Goal: Information Seeking & Learning: Learn about a topic

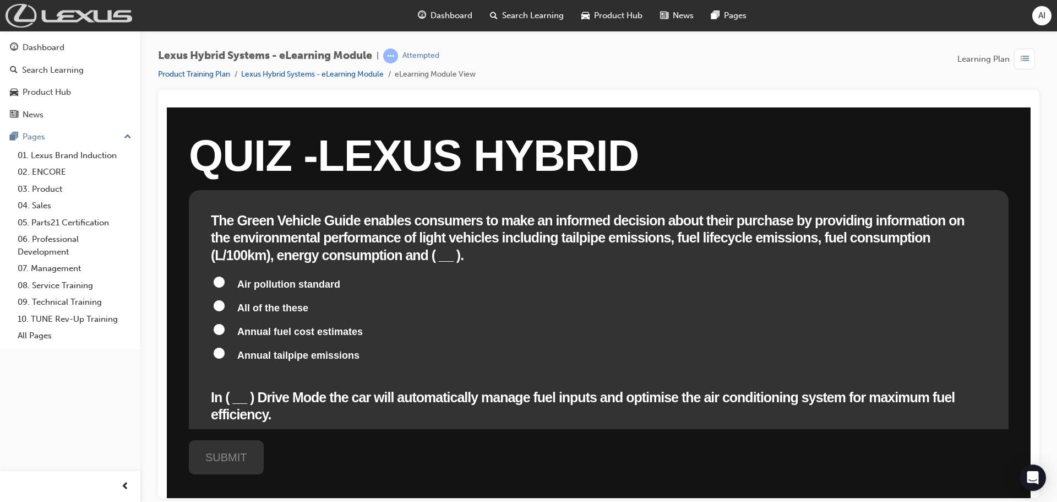
click at [63, 13] on img at bounding box center [69, 16] width 127 height 24
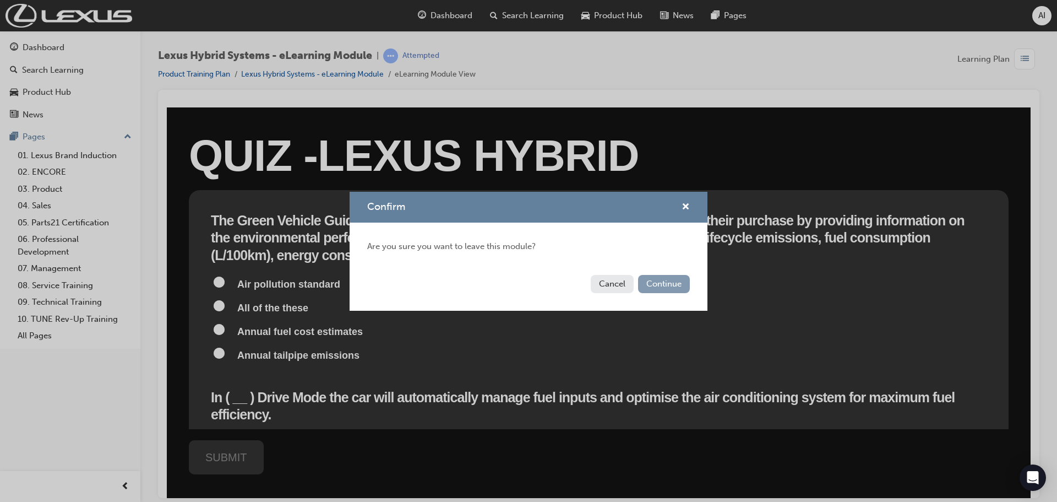
click at [656, 277] on button "Continue" at bounding box center [664, 284] width 52 height 18
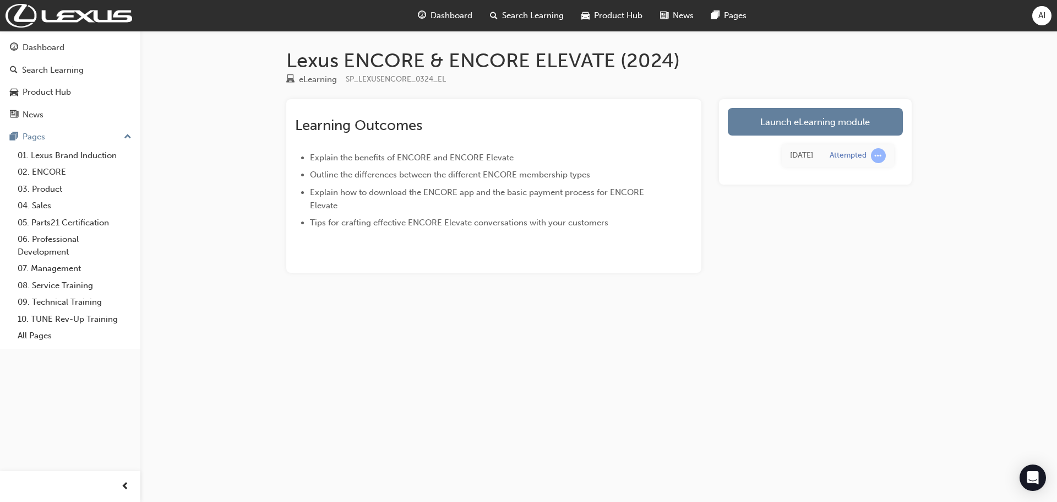
click at [1036, 18] on div "AI" at bounding box center [1041, 15] width 19 height 19
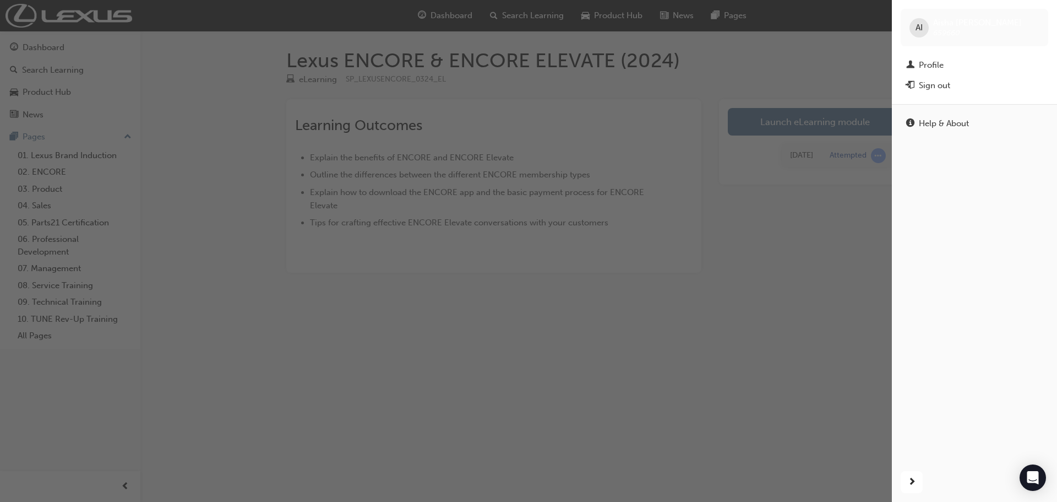
click at [918, 26] on span "AI" at bounding box center [918, 27] width 7 height 13
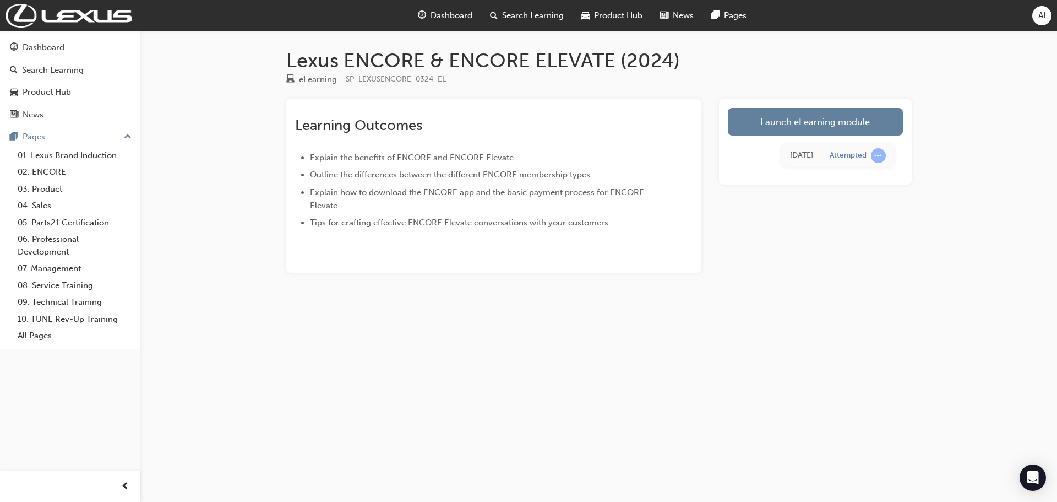
click at [1042, 19] on span "AI" at bounding box center [1041, 15] width 7 height 13
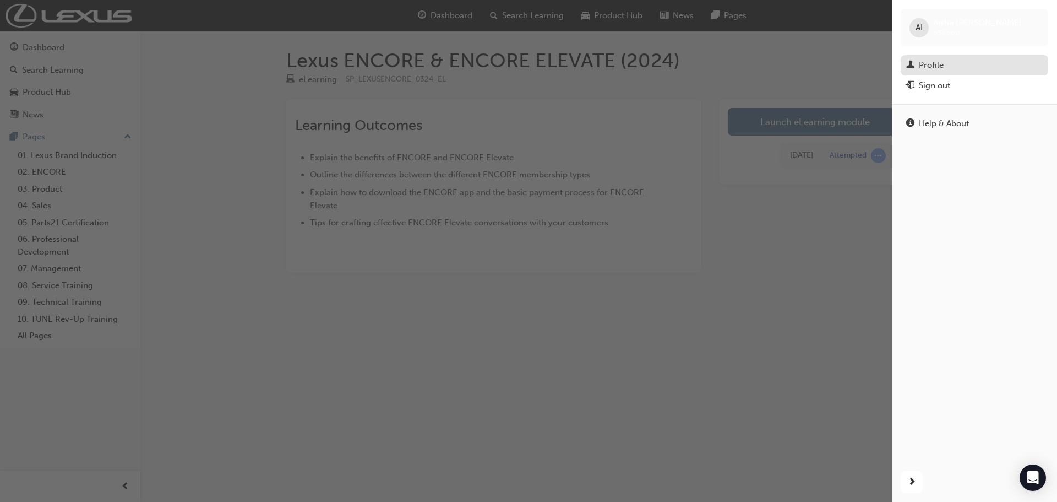
click at [931, 67] on div "Profile" at bounding box center [931, 65] width 25 height 13
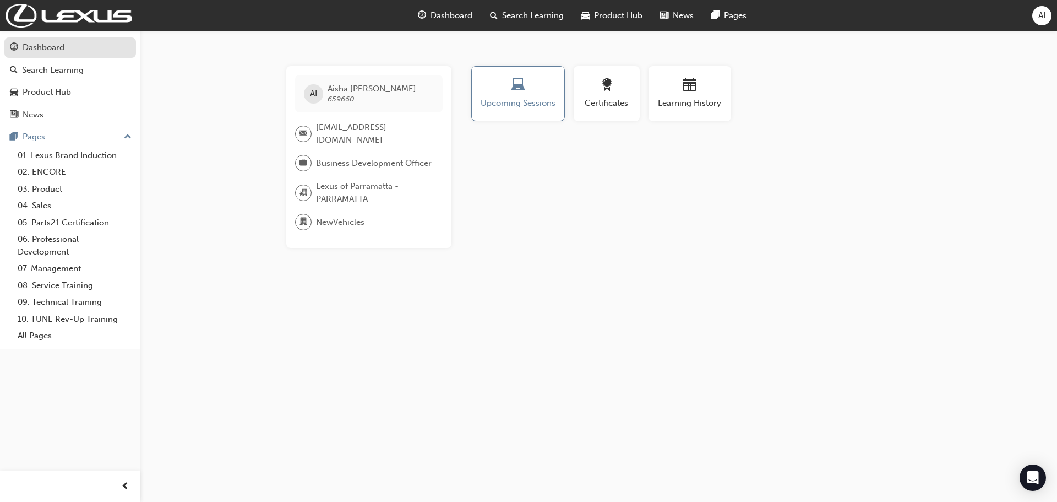
click at [47, 43] on div "Dashboard" at bounding box center [44, 47] width 42 height 13
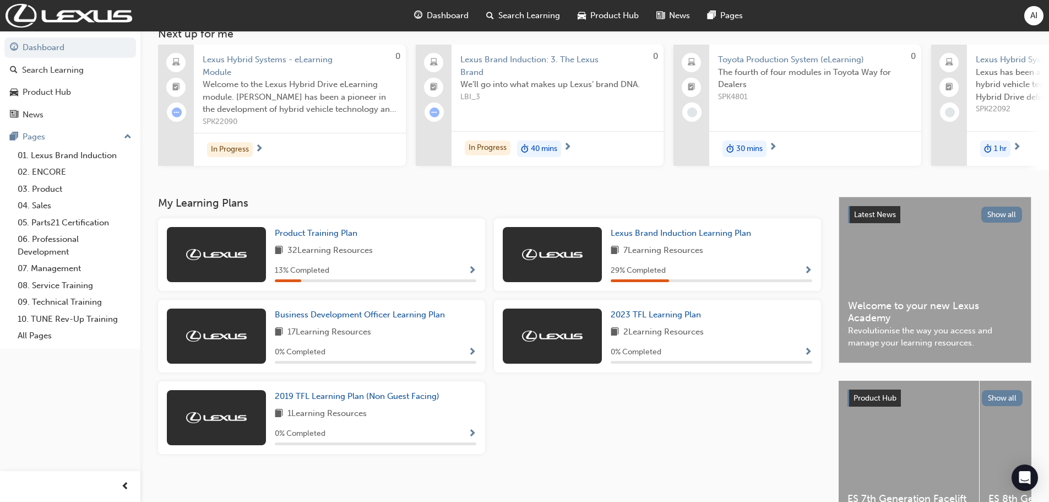
scroll to position [144, 0]
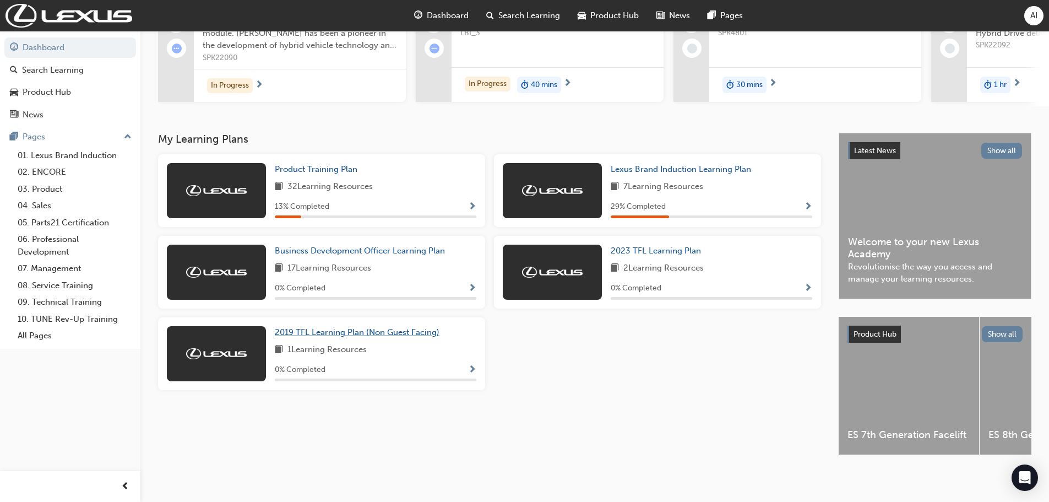
click at [428, 326] on link "2019 TFL Learning Plan (Non Guest Facing)" at bounding box center [359, 332] width 169 height 13
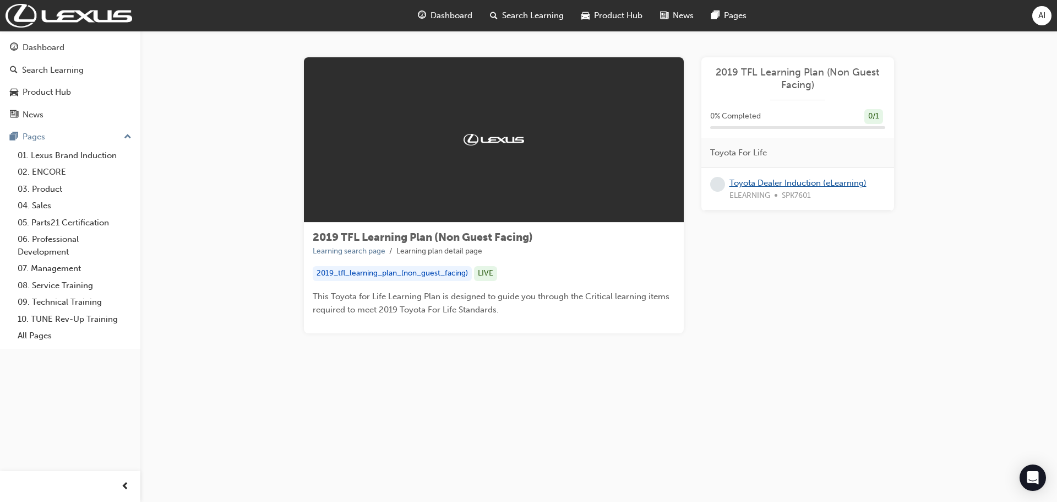
click at [800, 183] on link "Toyota Dealer Induction (eLearning)" at bounding box center [797, 183] width 137 height 10
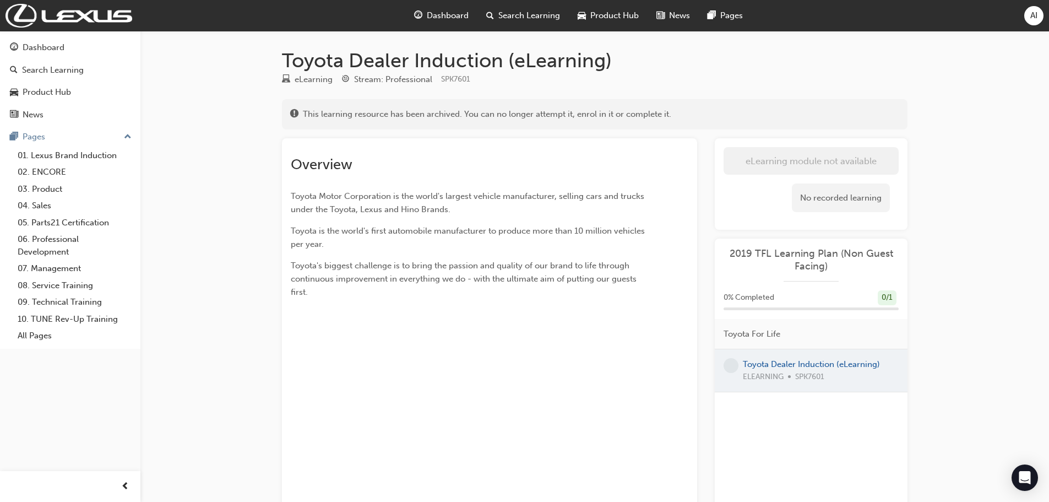
click at [799, 375] on div at bounding box center [811, 370] width 193 height 42
click at [800, 364] on div at bounding box center [811, 370] width 193 height 42
click at [832, 199] on div "No recorded learning" at bounding box center [841, 197] width 98 height 29
click at [445, 281] on span "Toyota's biggest challenge is to bring the passion and quality of our brand to …" at bounding box center [465, 278] width 348 height 36
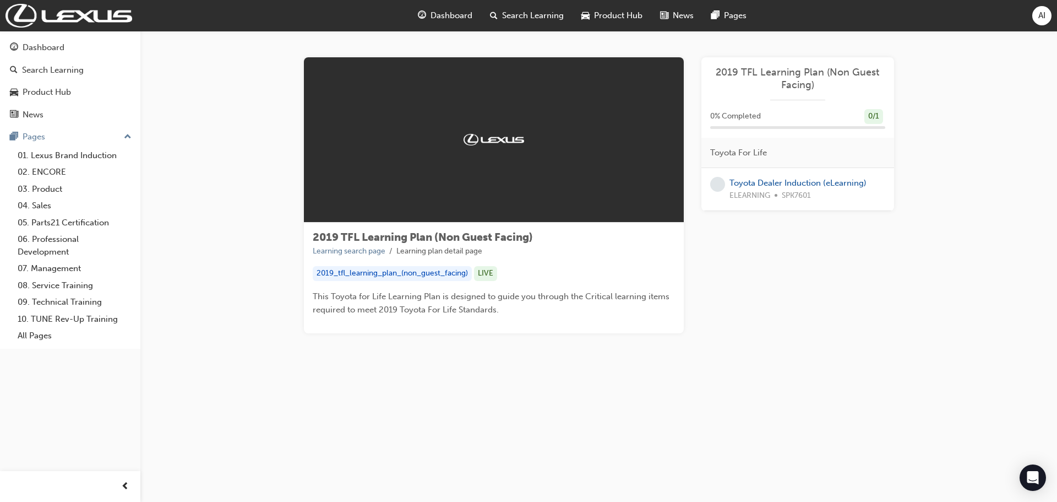
click at [402, 269] on div "2019_tfl_learning_plan_(non_guest_facing)" at bounding box center [392, 273] width 159 height 15
click at [438, 196] on div at bounding box center [494, 139] width 380 height 165
click at [516, 104] on div at bounding box center [494, 139] width 380 height 165
click at [830, 78] on span "2019 TFL Learning Plan (Non Guest Facing)" at bounding box center [797, 78] width 175 height 25
click at [749, 184] on link "Toyota Dealer Induction (eLearning)" at bounding box center [797, 183] width 137 height 10
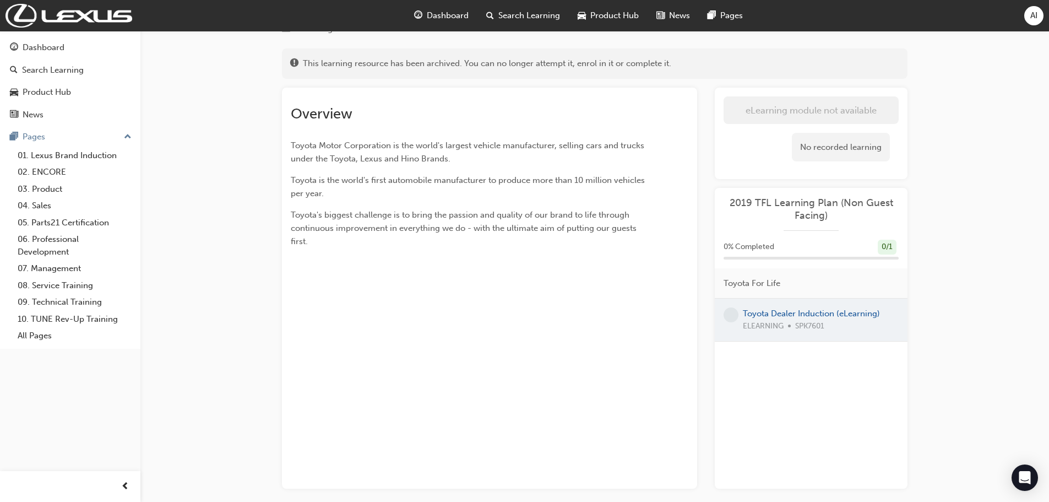
scroll to position [100, 0]
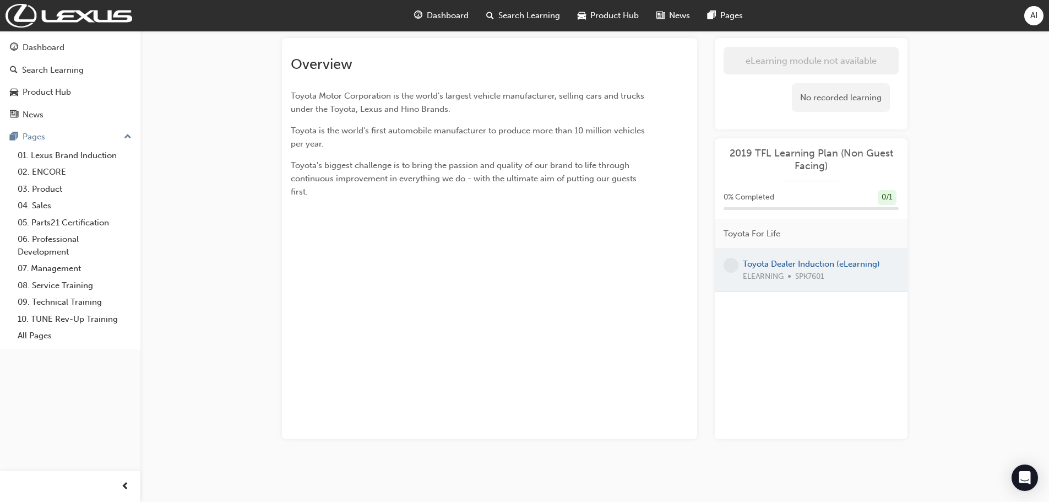
click at [739, 261] on div at bounding box center [811, 270] width 193 height 42
click at [771, 259] on div at bounding box center [811, 270] width 193 height 42
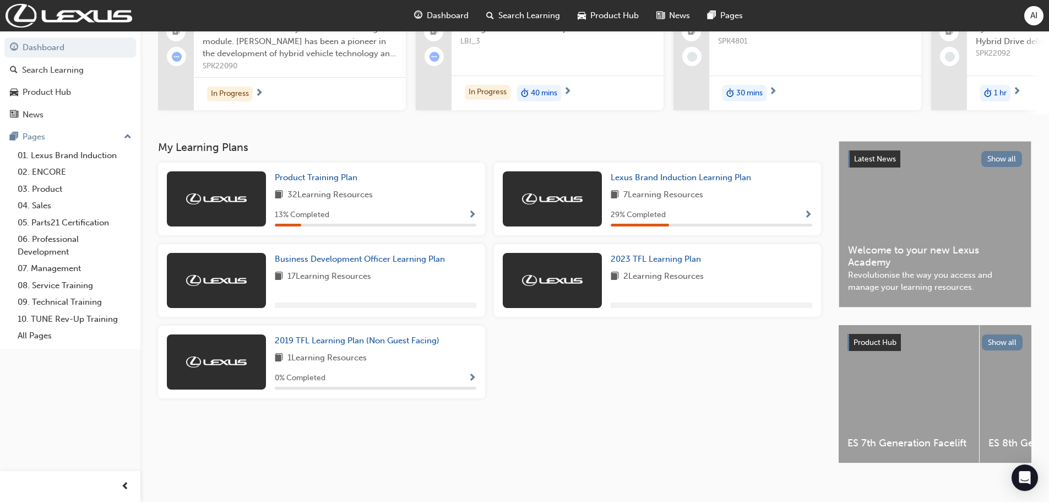
scroll to position [144, 0]
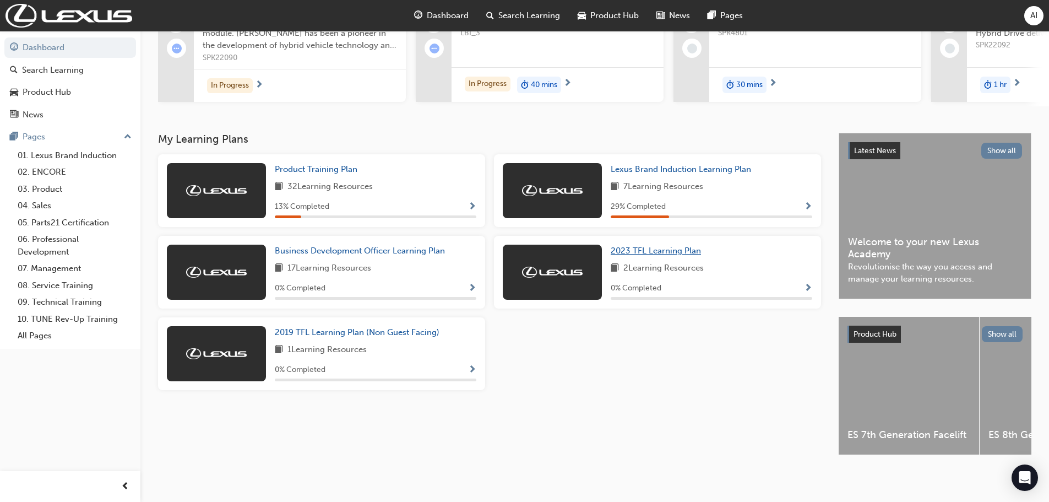
click at [661, 246] on span "2023 TFL Learning Plan" at bounding box center [656, 251] width 90 height 10
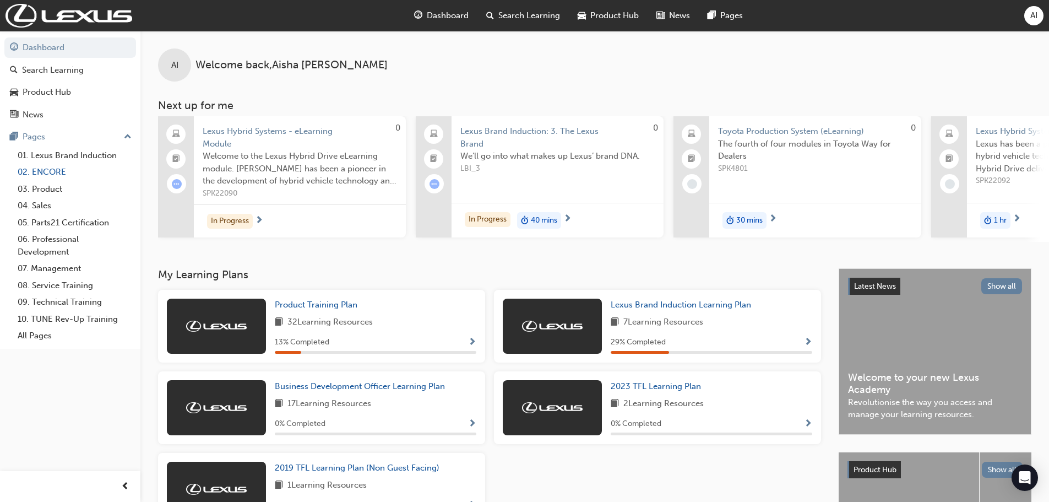
click at [55, 175] on link "02. ENCORE" at bounding box center [74, 171] width 123 height 17
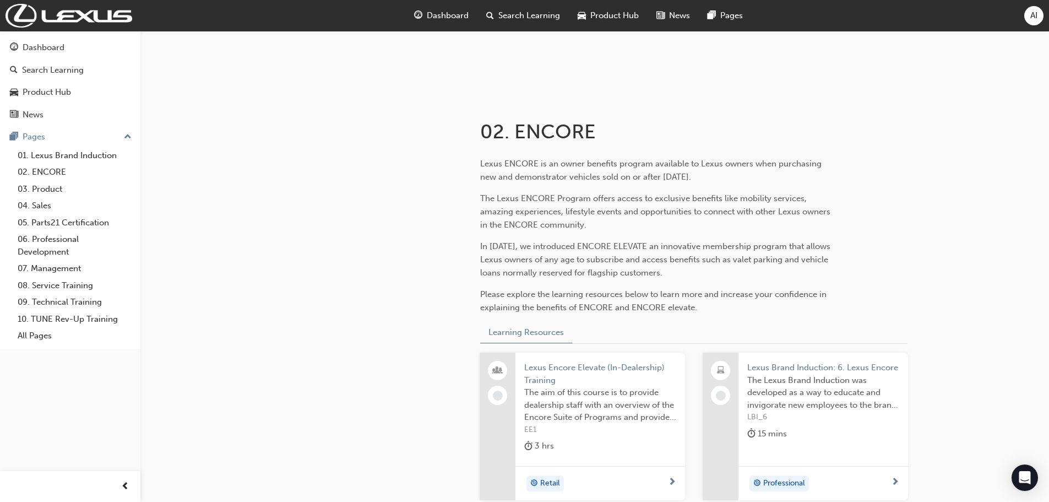
scroll to position [330, 0]
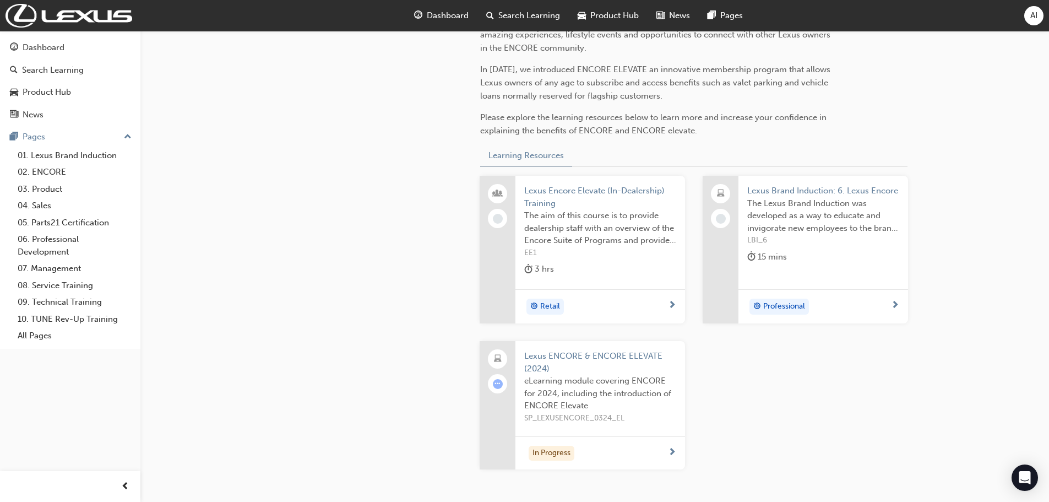
click at [591, 449] on div "In Progress" at bounding box center [596, 452] width 144 height 15
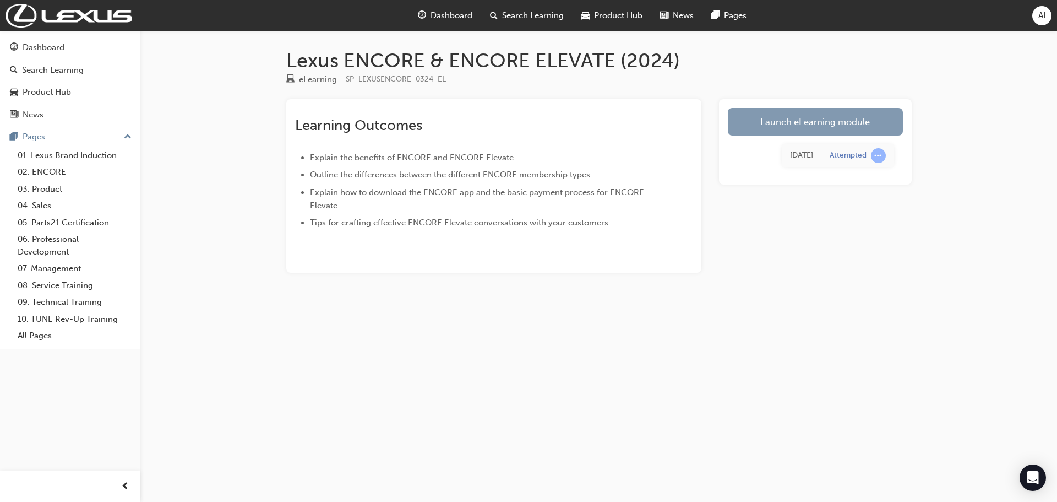
click at [811, 117] on link "Launch eLearning module" at bounding box center [815, 122] width 175 height 28
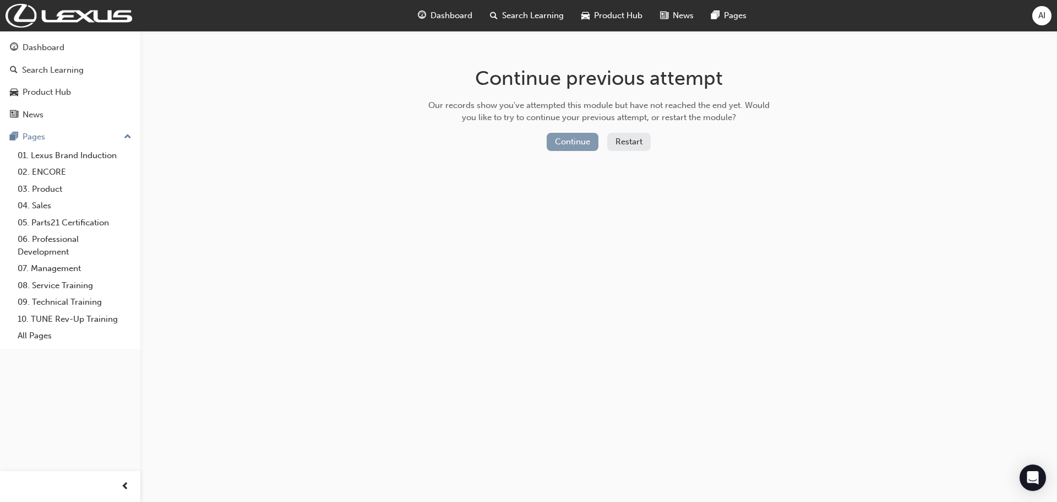
click at [566, 134] on button "Continue" at bounding box center [573, 142] width 52 height 18
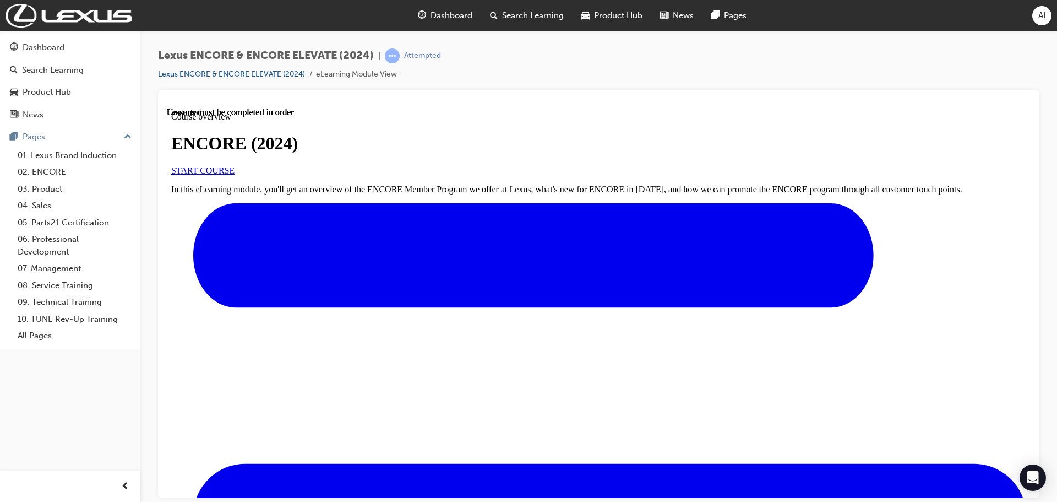
click at [235, 175] on span "START COURSE" at bounding box center [202, 169] width 63 height 9
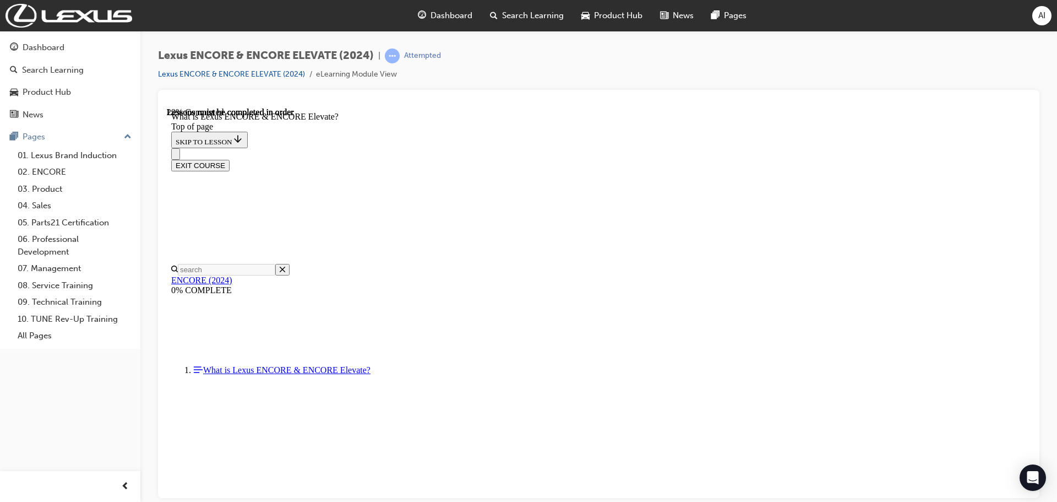
scroll to position [805, 0]
drag, startPoint x: 381, startPoint y: 428, endPoint x: 373, endPoint y: 419, distance: 12.1
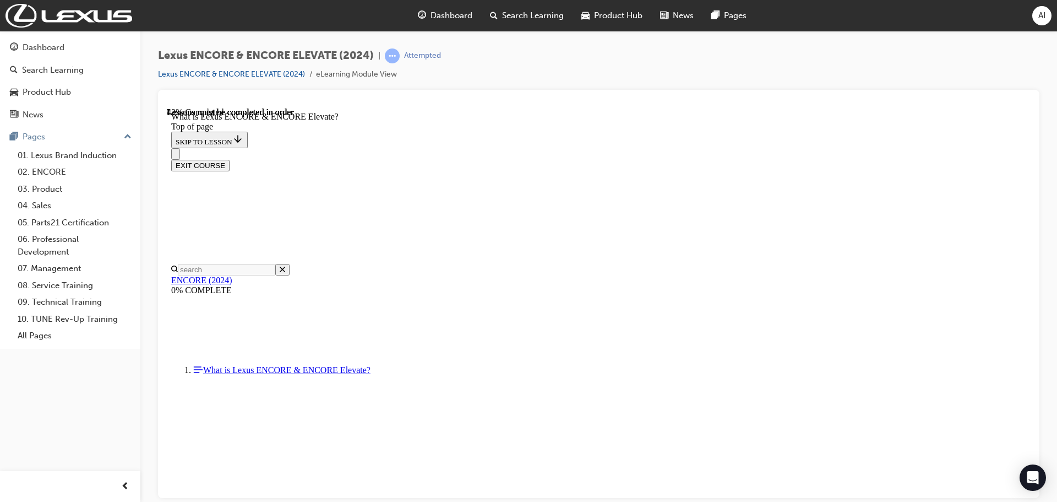
drag, startPoint x: 539, startPoint y: 428, endPoint x: 755, endPoint y: 421, distance: 215.9
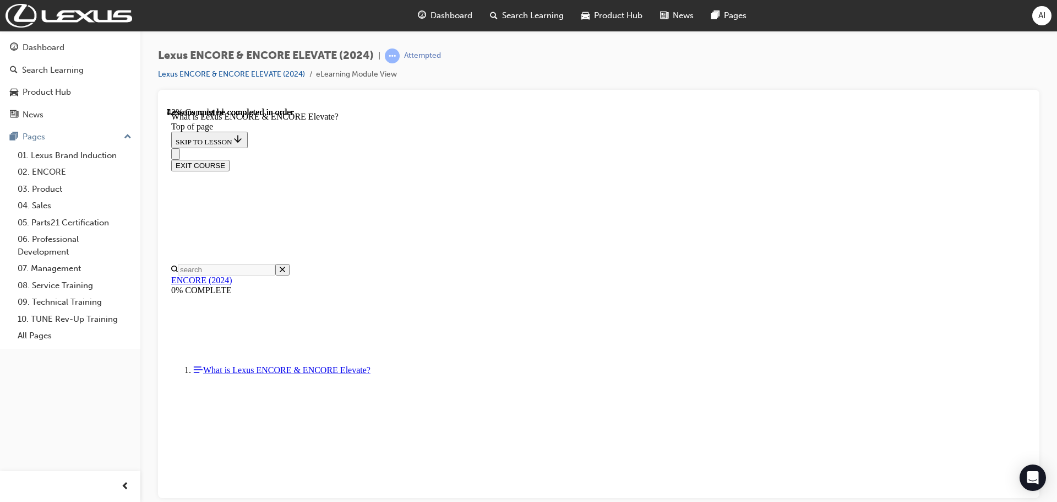
scroll to position [918, 0]
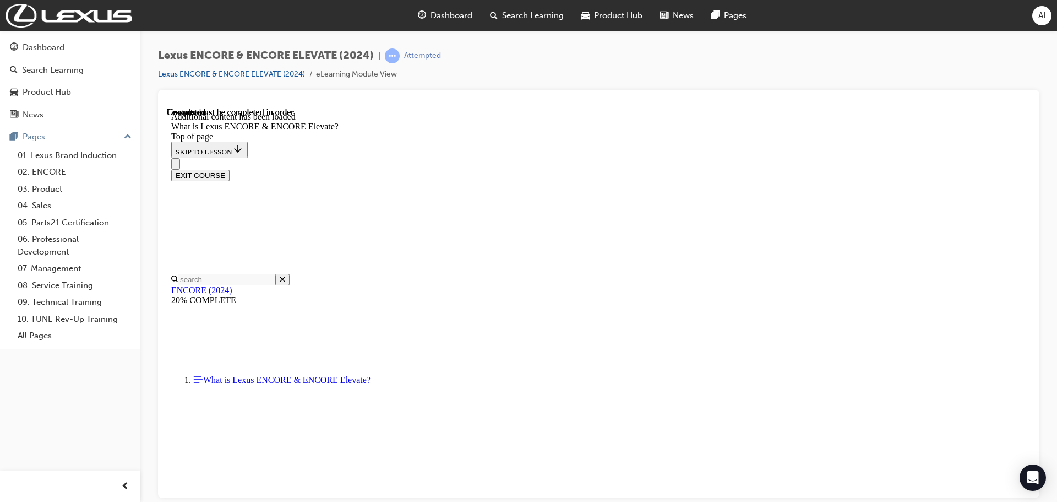
scroll to position [1693, 0]
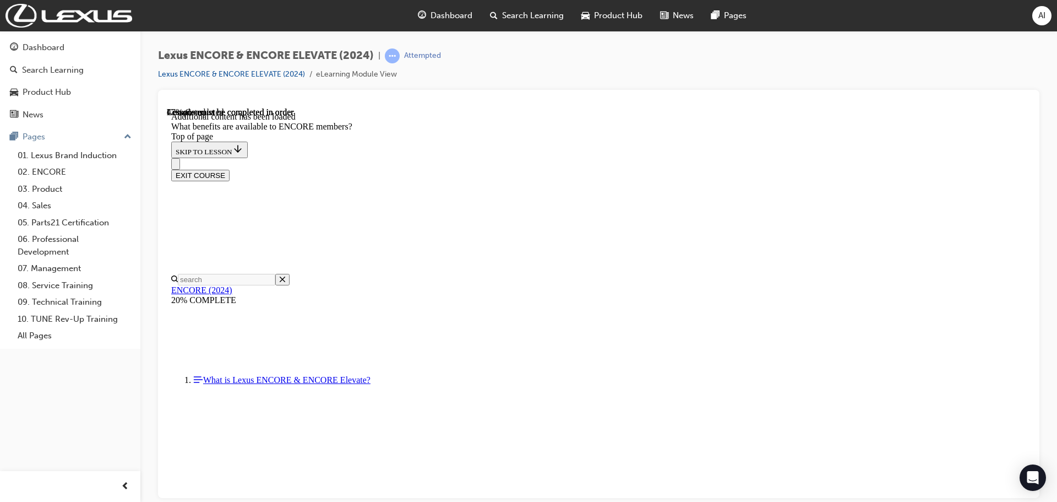
drag, startPoint x: 571, startPoint y: 319, endPoint x: 673, endPoint y: 313, distance: 102.6
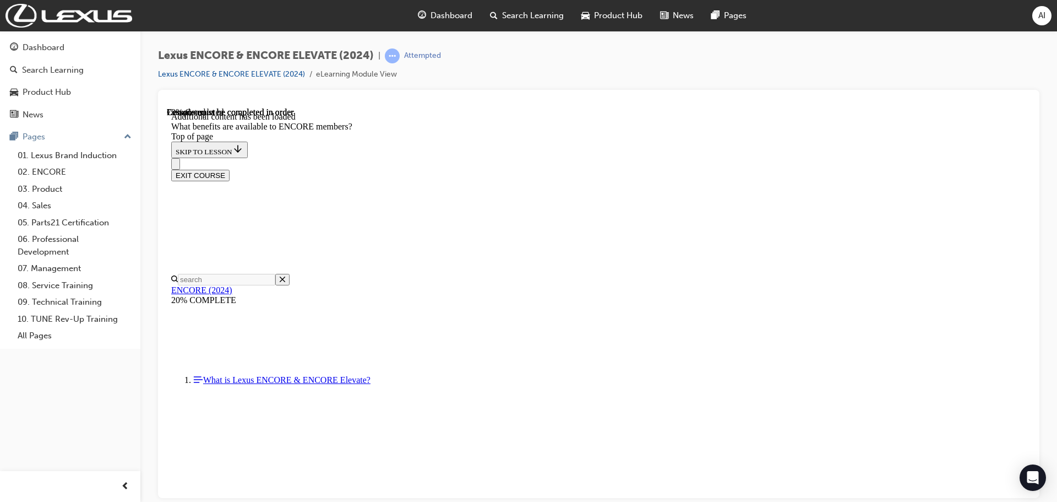
drag, startPoint x: 727, startPoint y: 281, endPoint x: 840, endPoint y: 290, distance: 113.2
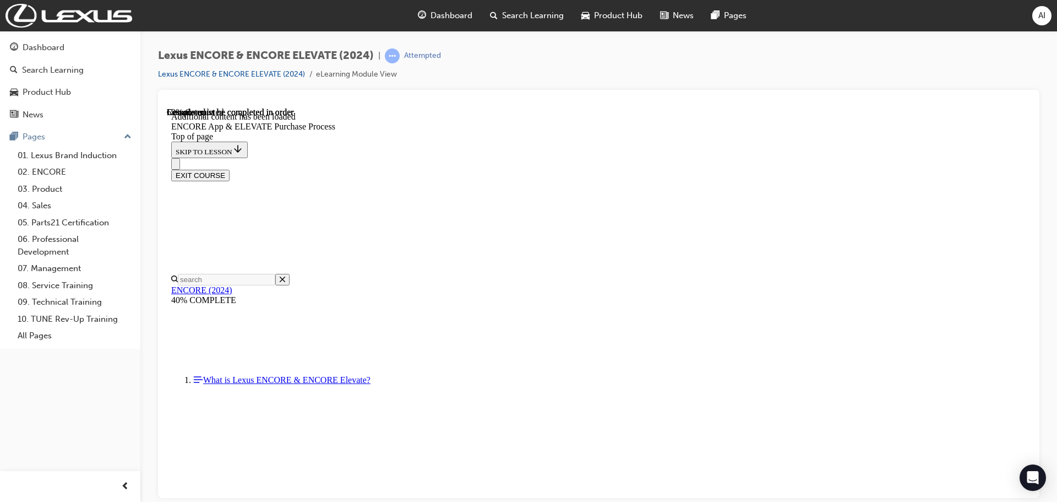
scroll to position [1498, 0]
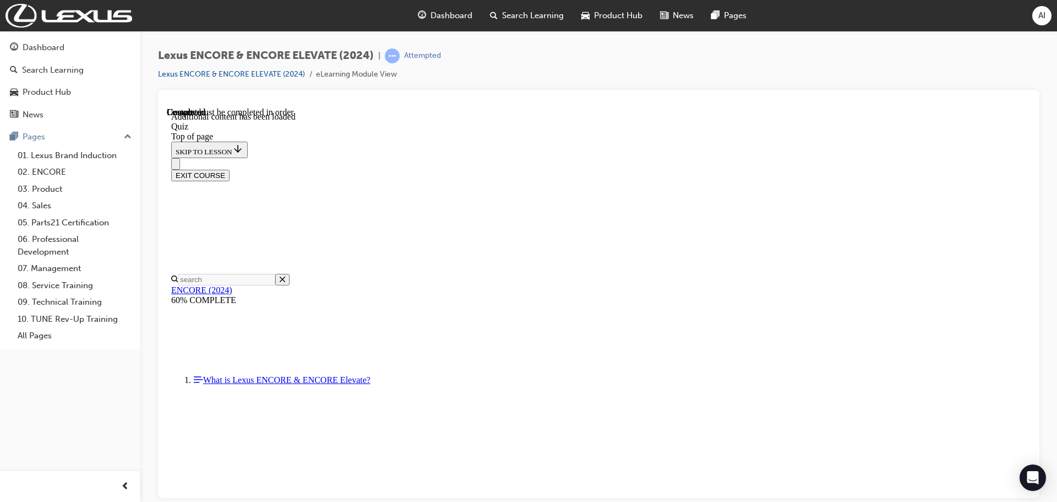
scroll to position [34, 0]
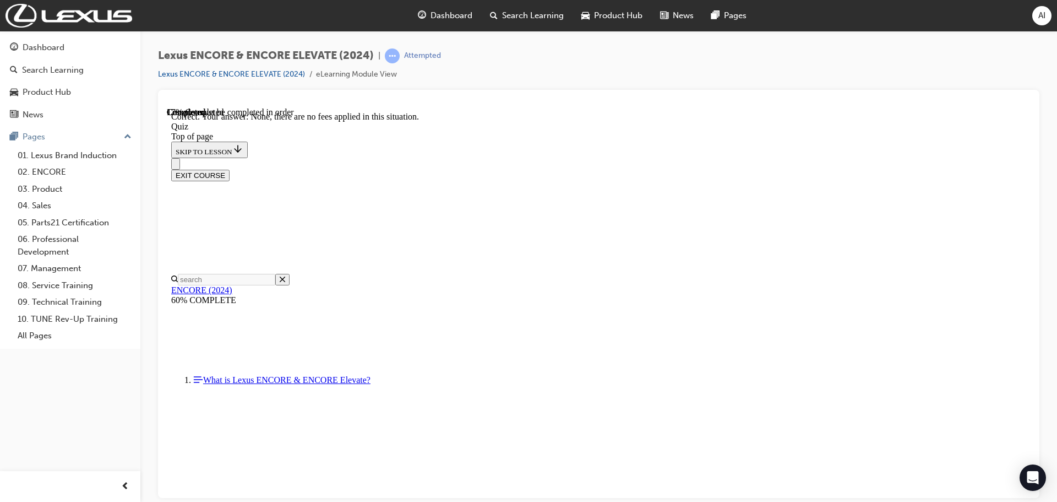
scroll to position [121, 0]
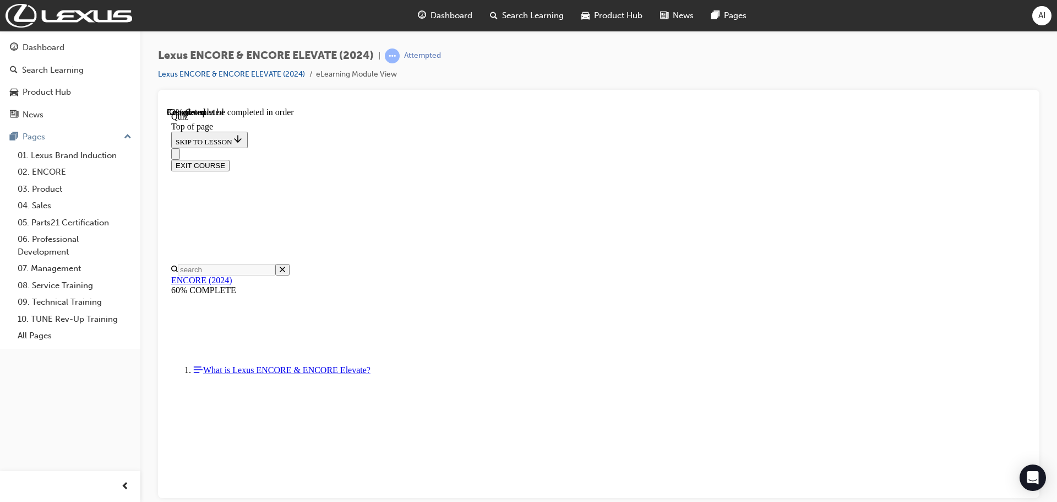
scroll to position [89, 0]
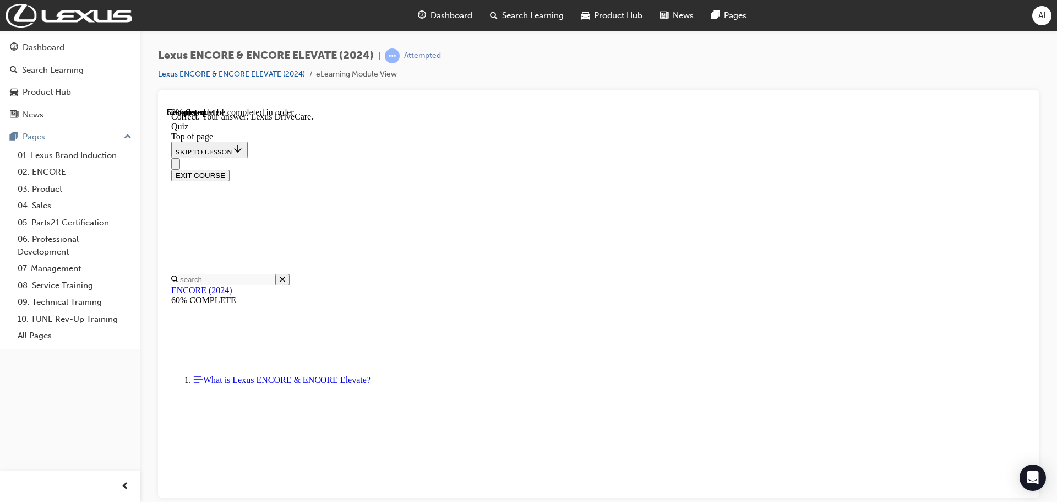
scroll to position [209, 0]
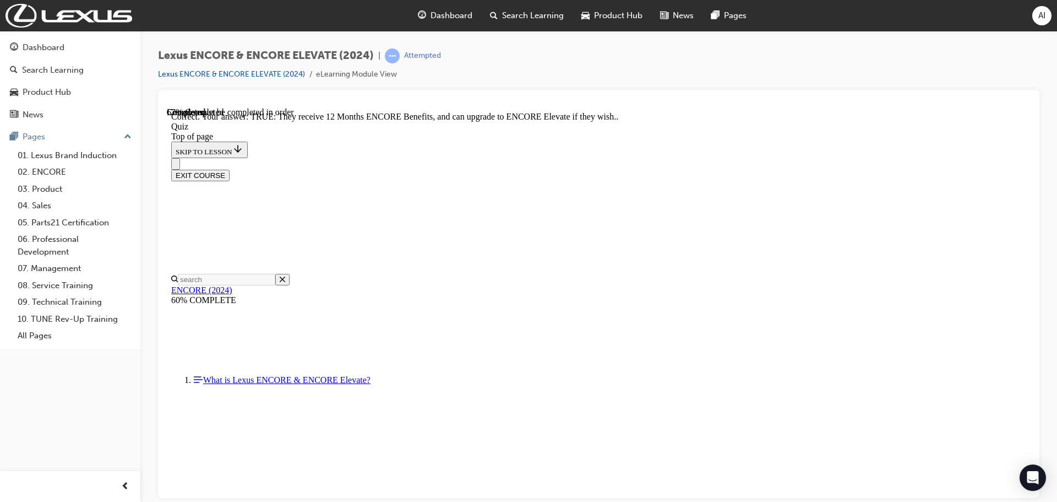
scroll to position [113, 0]
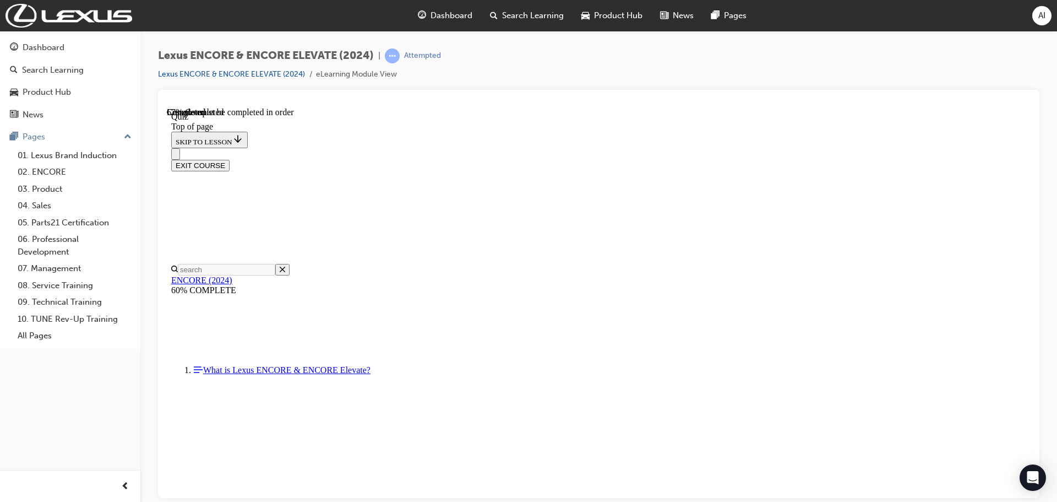
scroll to position [134, 0]
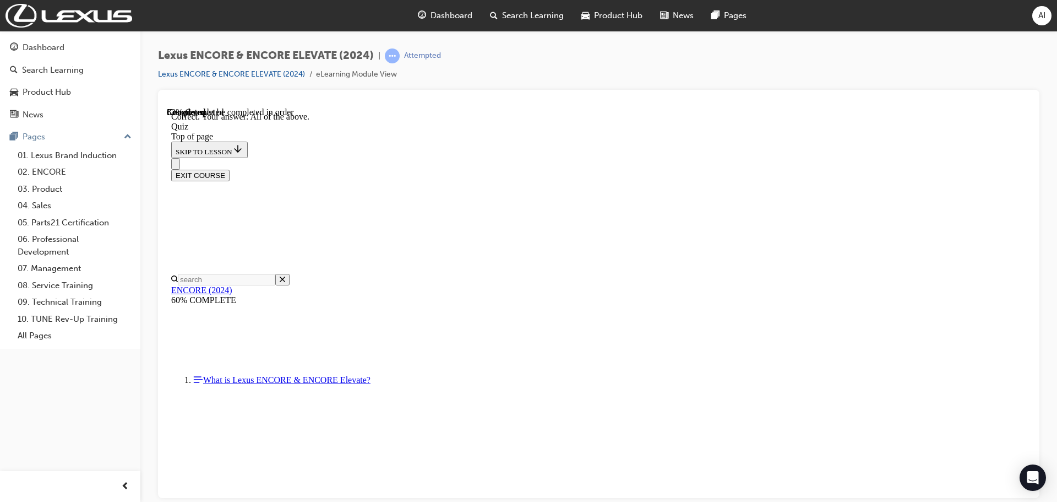
scroll to position [253, 0]
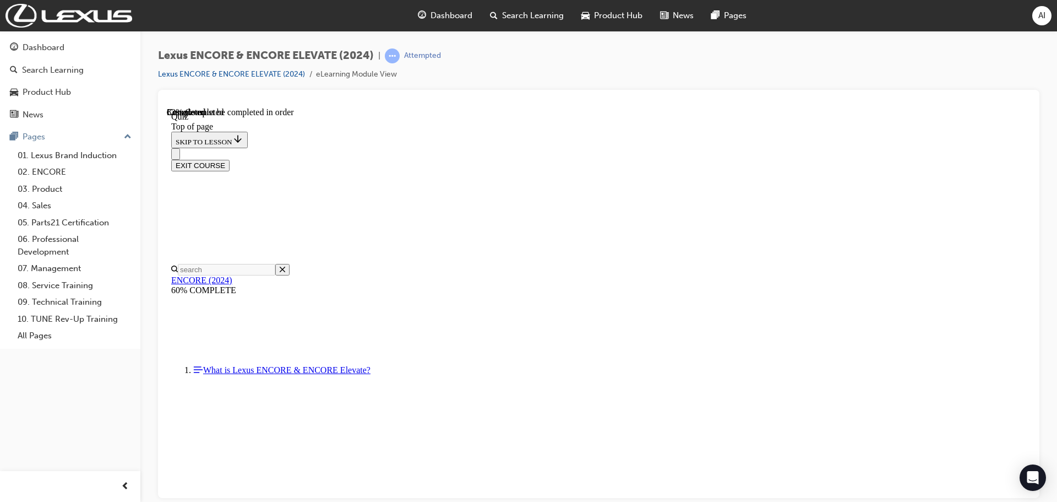
scroll to position [34, 0]
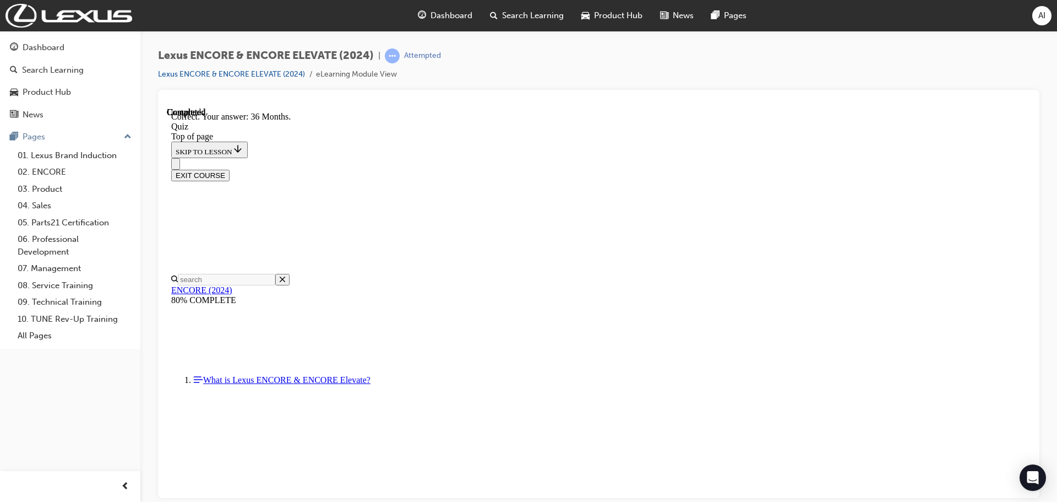
scroll to position [146, 0]
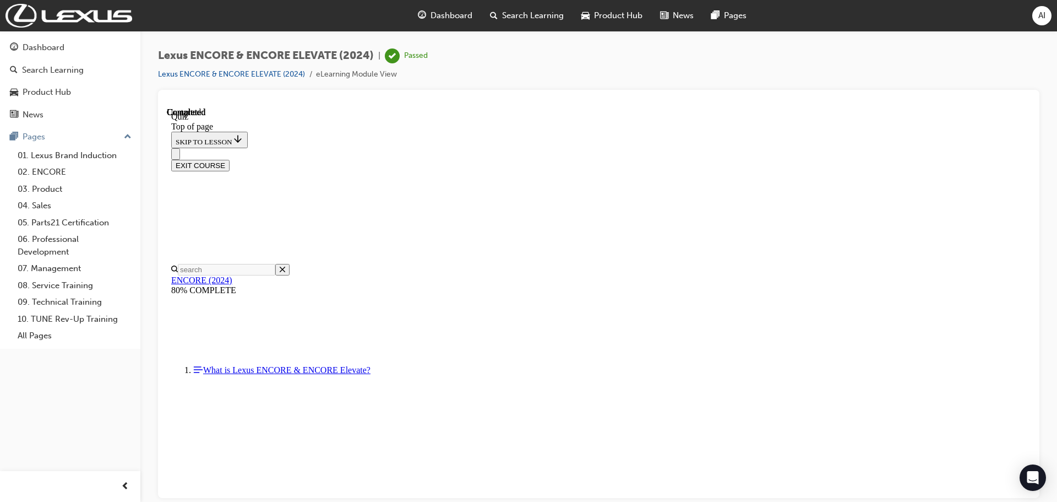
scroll to position [208, 0]
